Goal: Find specific page/section: Find specific page/section

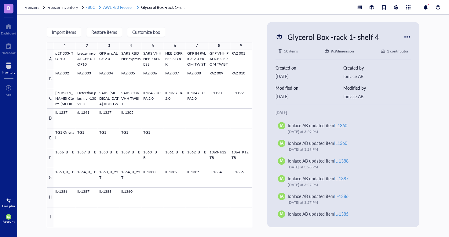
click at [110, 8] on span "AWL -80 Freezer" at bounding box center [118, 7] width 30 height 6
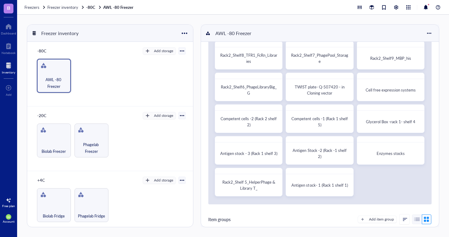
scroll to position [29, 0]
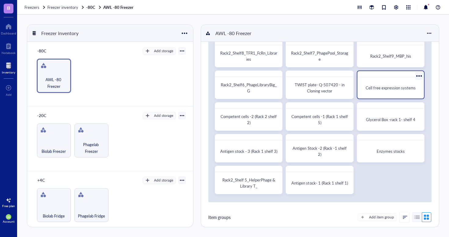
click at [376, 85] on div "Cell free expression systems" at bounding box center [391, 88] width 62 height 17
